Goal: Information Seeking & Learning: Learn about a topic

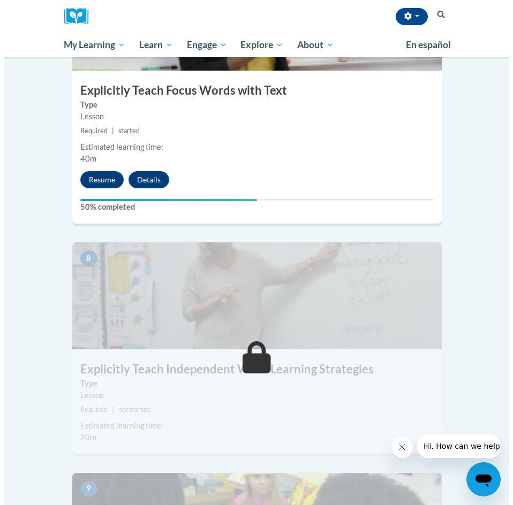
scroll to position [1981, 0]
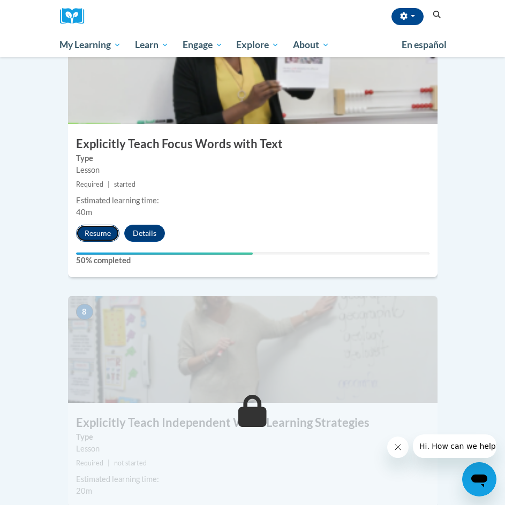
click at [107, 225] on button "Resume" at bounding box center [97, 233] width 43 height 17
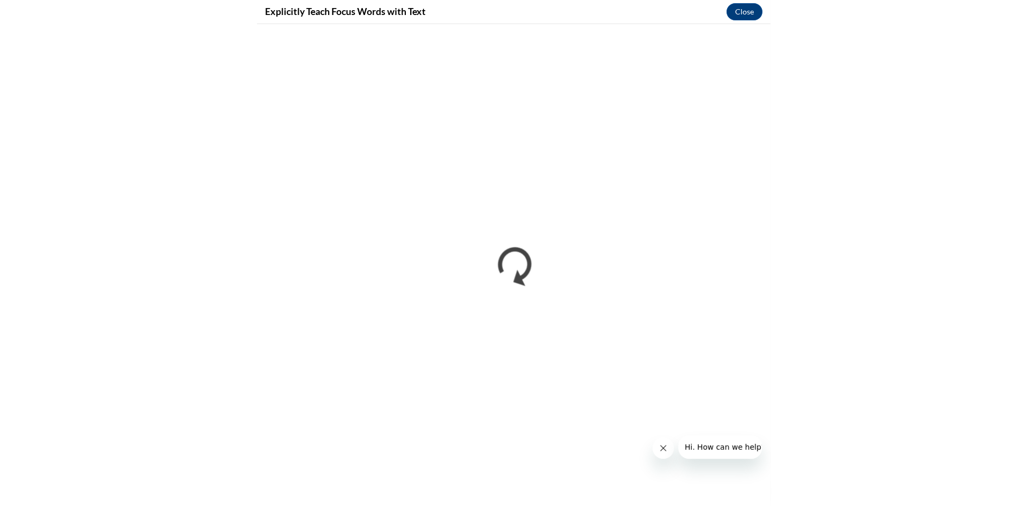
scroll to position [1178, 0]
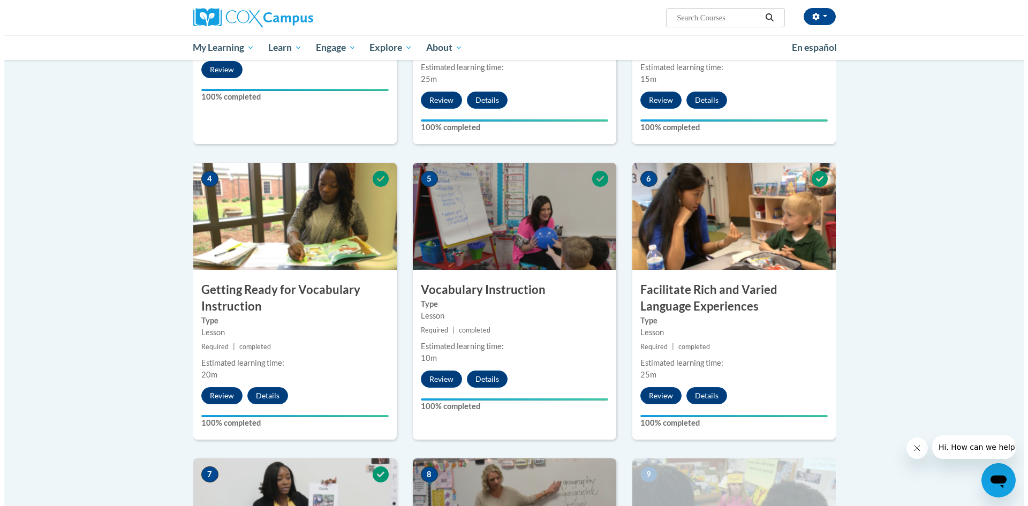
scroll to position [749, 0]
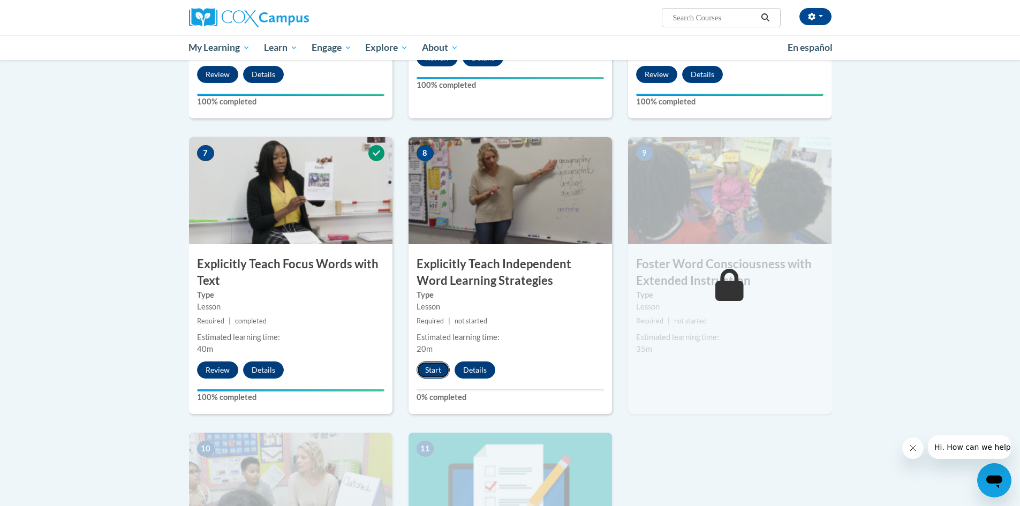
click at [424, 374] on button "Start" at bounding box center [432, 369] width 33 height 17
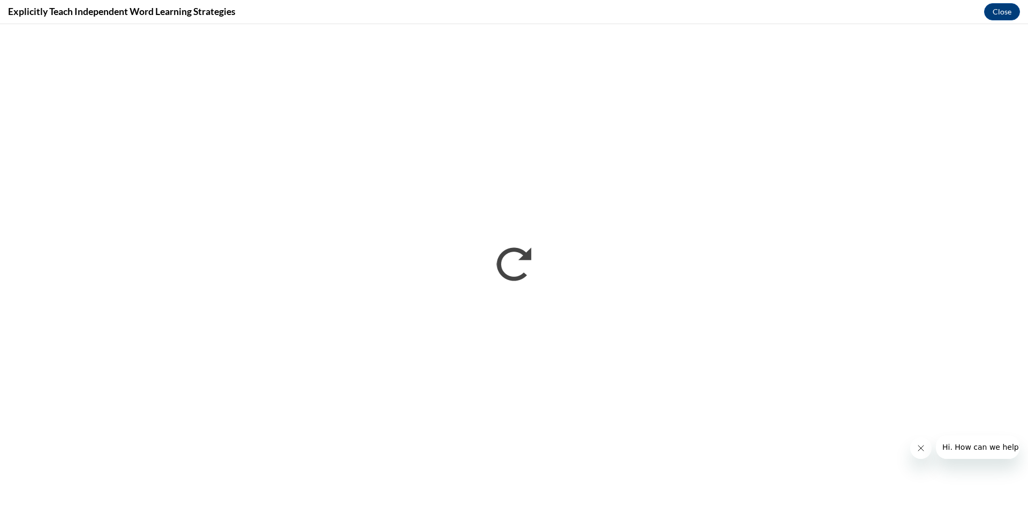
scroll to position [0, 0]
